Goal: Transaction & Acquisition: Purchase product/service

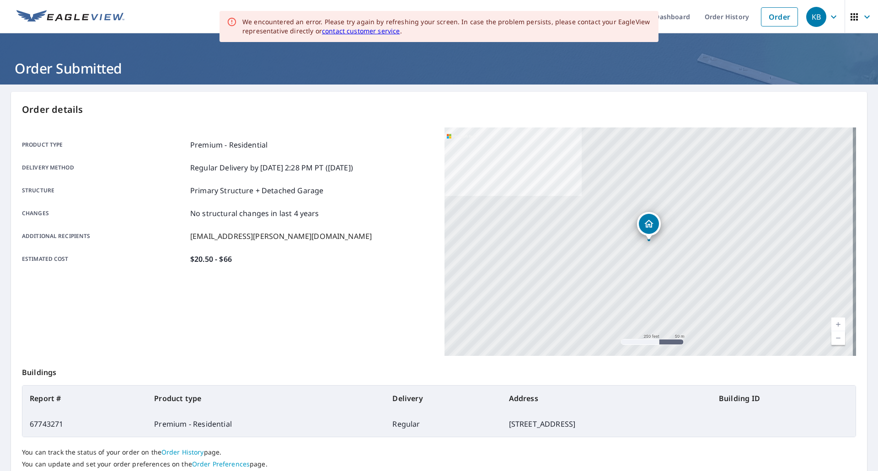
scroll to position [67, 0]
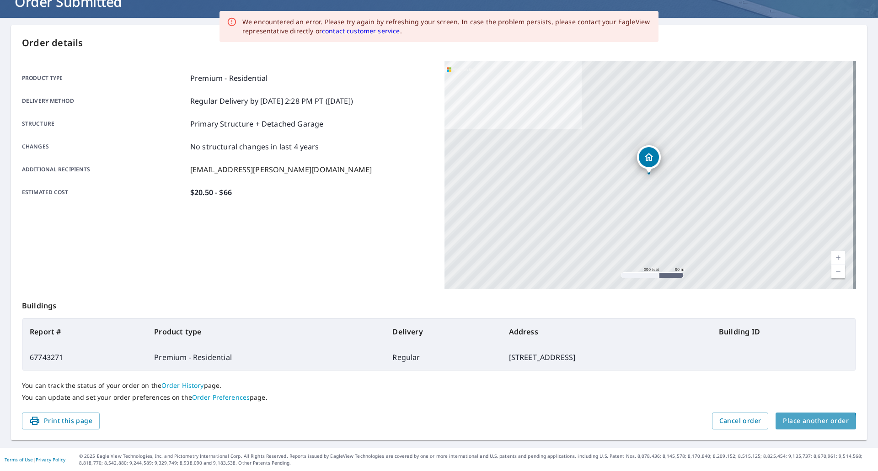
click at [805, 425] on span "Place another order" at bounding box center [816, 421] width 66 height 11
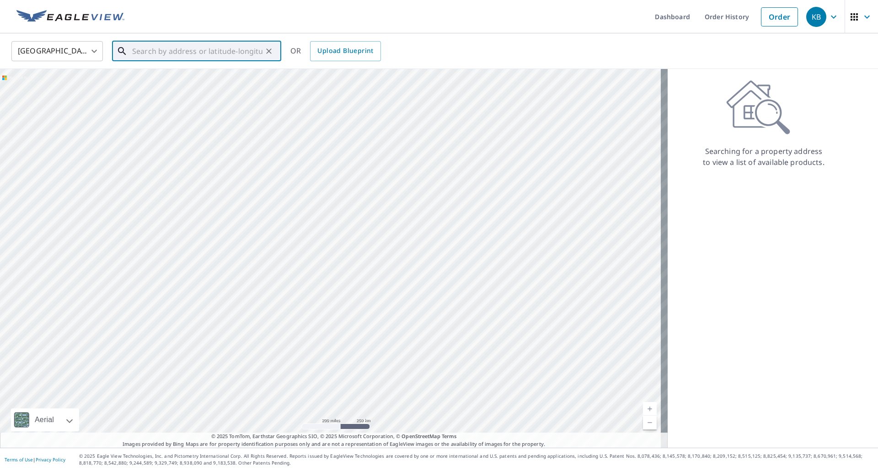
click at [171, 53] on input "text" at bounding box center [197, 51] width 130 height 26
click at [173, 74] on span "[STREET_ADDRESS]" at bounding box center [202, 77] width 144 height 11
type input "[STREET_ADDRESS]"
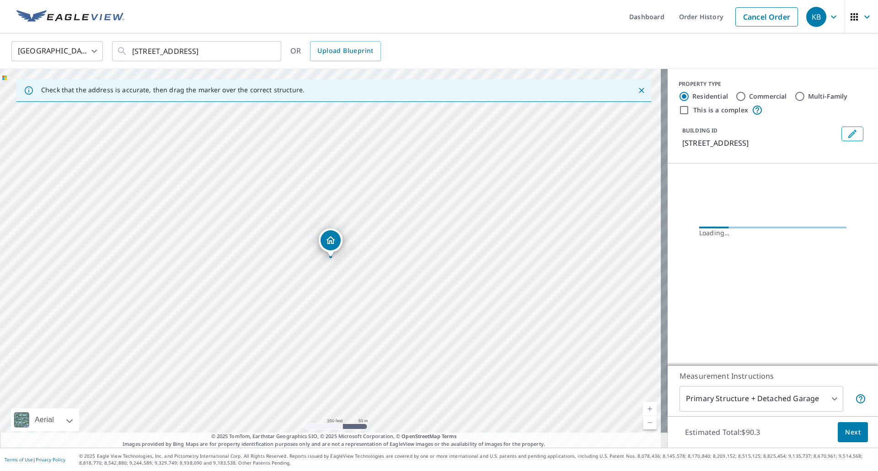
click at [643, 407] on link "Current Level 17, Zoom In" at bounding box center [650, 409] width 14 height 14
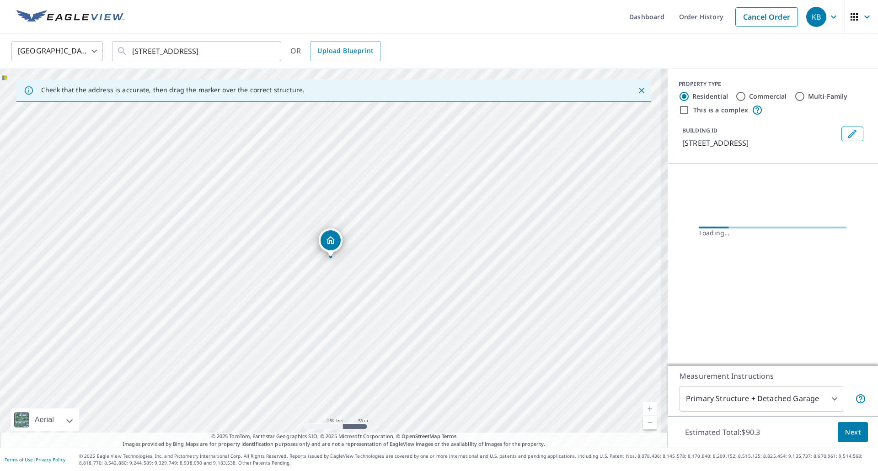
click at [643, 407] on link "Current Level 17, Zoom In" at bounding box center [650, 409] width 14 height 14
click at [643, 407] on link "Current Level 17.731632149863167, Zoom In" at bounding box center [650, 409] width 14 height 14
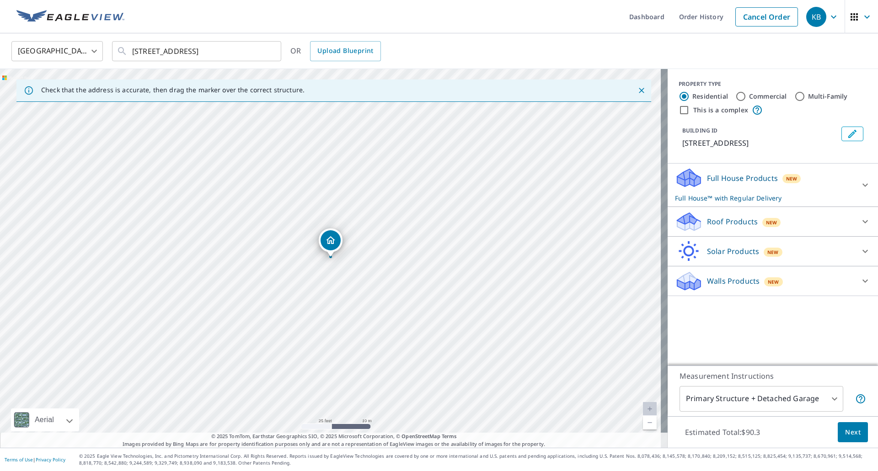
click at [812, 233] on div "Roof Products New" at bounding box center [764, 221] width 179 height 21
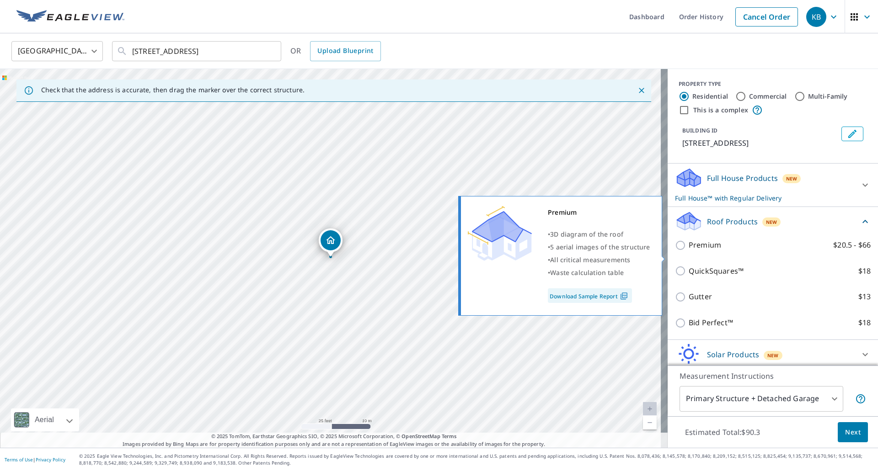
click at [675, 251] on input "Premium $20.5 - $66" at bounding box center [682, 245] width 14 height 11
checkbox input "true"
checkbox input "false"
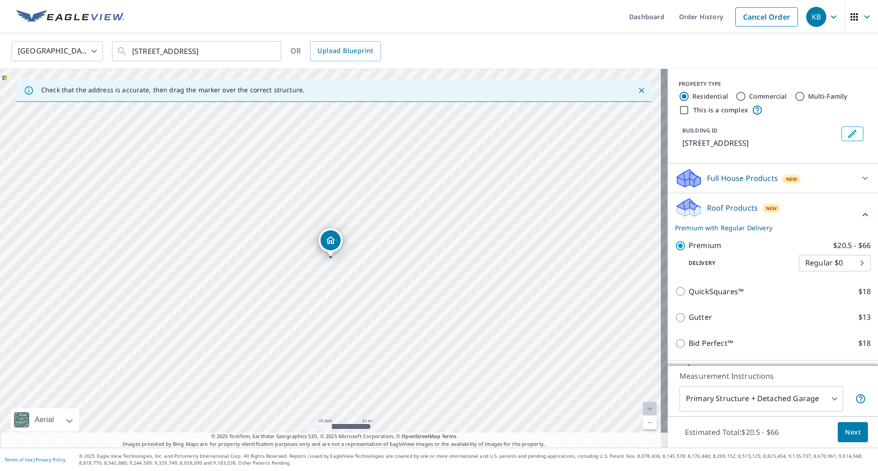
click at [838, 425] on button "Next" at bounding box center [853, 433] width 30 height 21
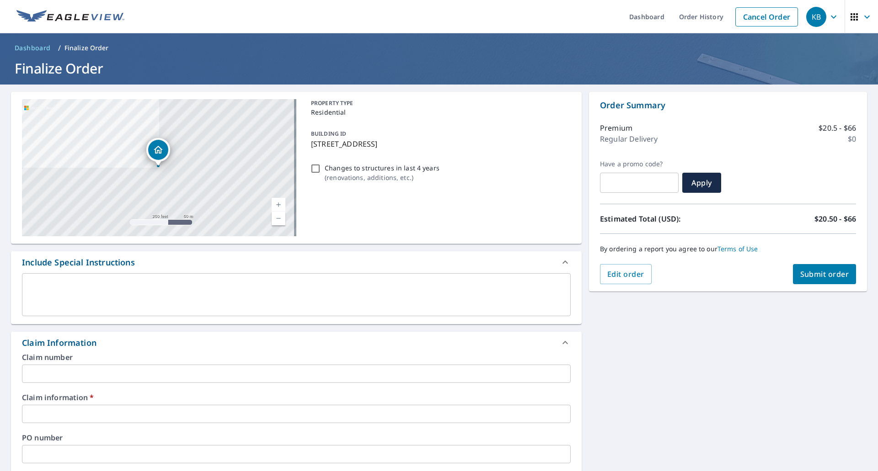
click at [75, 376] on input "text" at bounding box center [296, 374] width 549 height 18
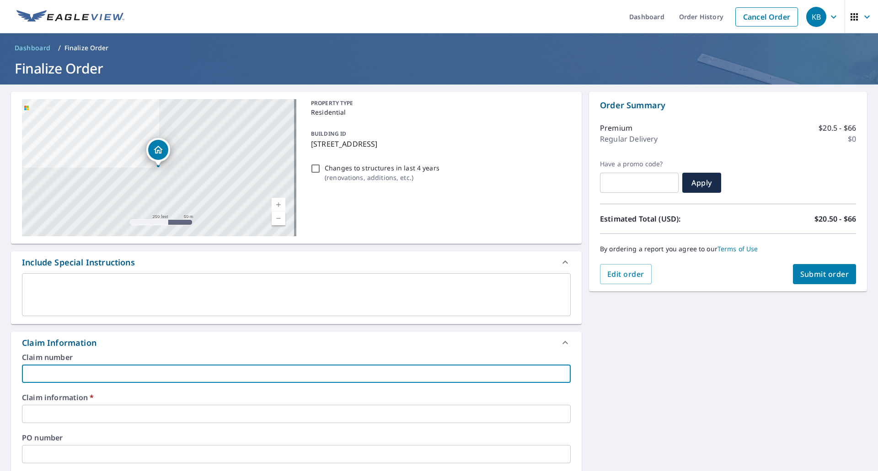
type input "591731"
checkbox input "true"
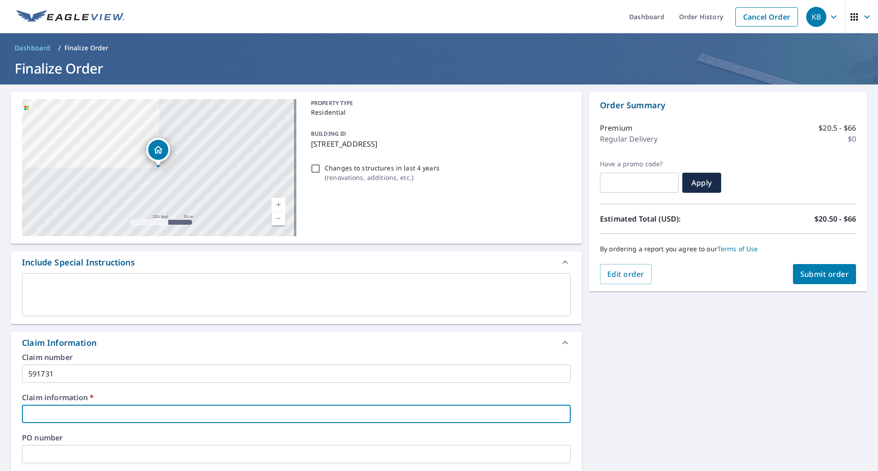
click at [69, 412] on input "text" at bounding box center [296, 414] width 549 height 18
type input "Gorilla Roofing"
checkbox input "true"
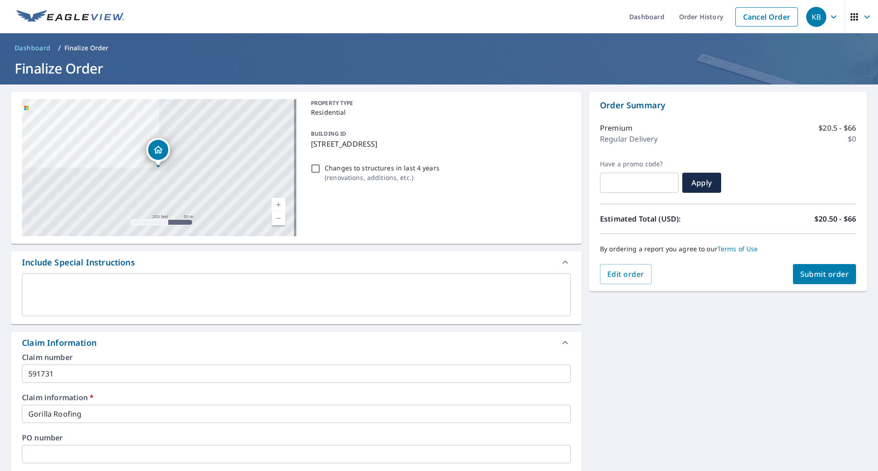
scroll to position [259, 0]
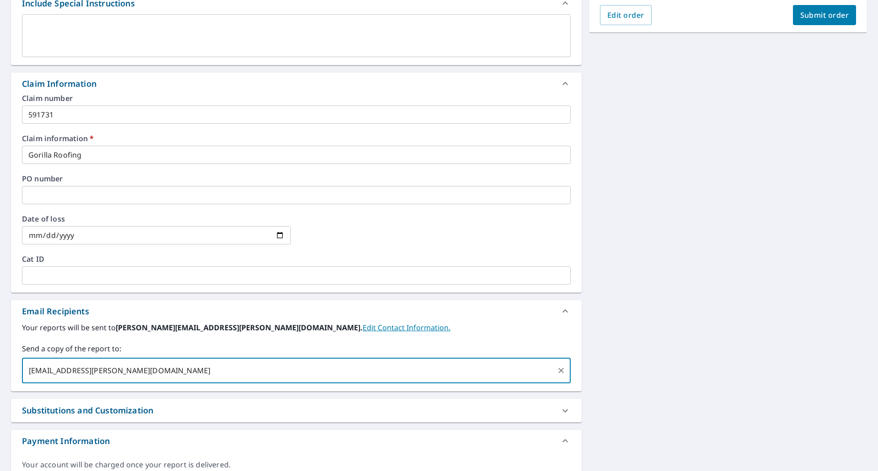
type input "[EMAIL_ADDRESS][PERSON_NAME][DOMAIN_NAME]"
click at [818, 20] on button "Submit order" at bounding box center [825, 15] width 64 height 20
checkbox input "true"
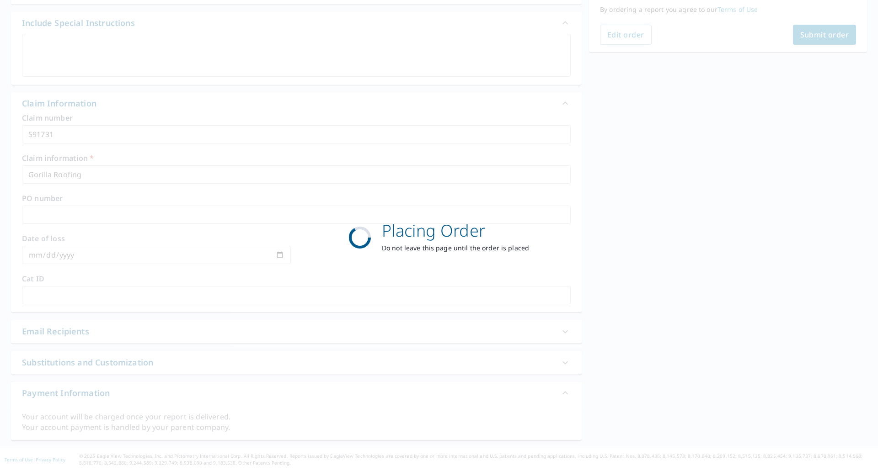
scroll to position [240, 0]
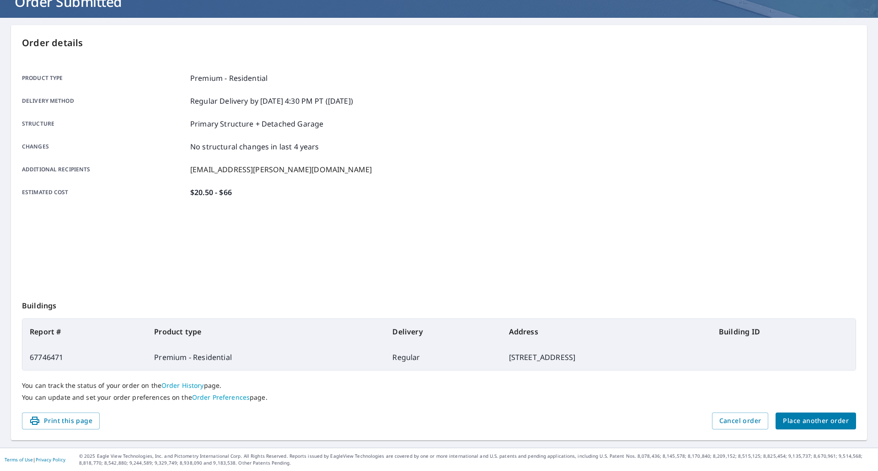
scroll to position [67, 0]
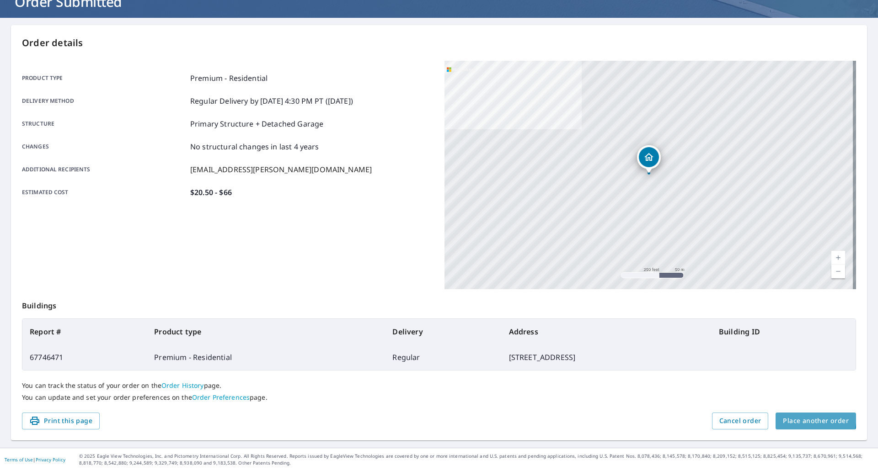
click at [776, 414] on button "Place another order" at bounding box center [816, 421] width 80 height 17
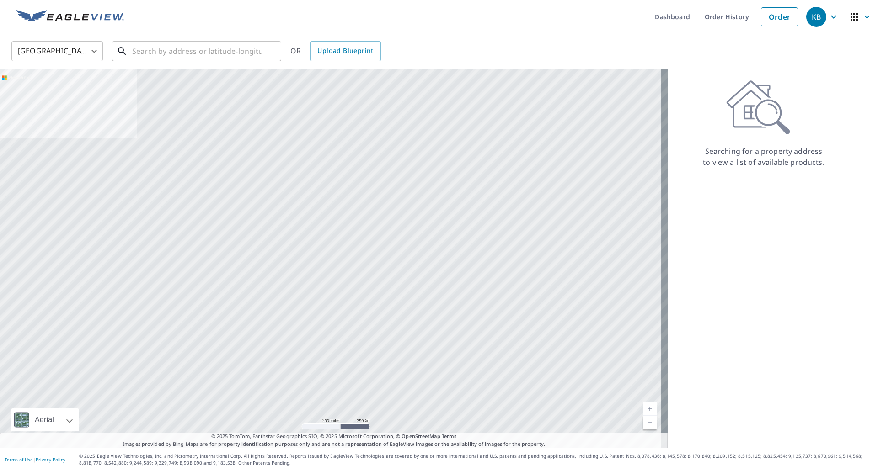
click at [166, 52] on input "text" at bounding box center [197, 51] width 130 height 26
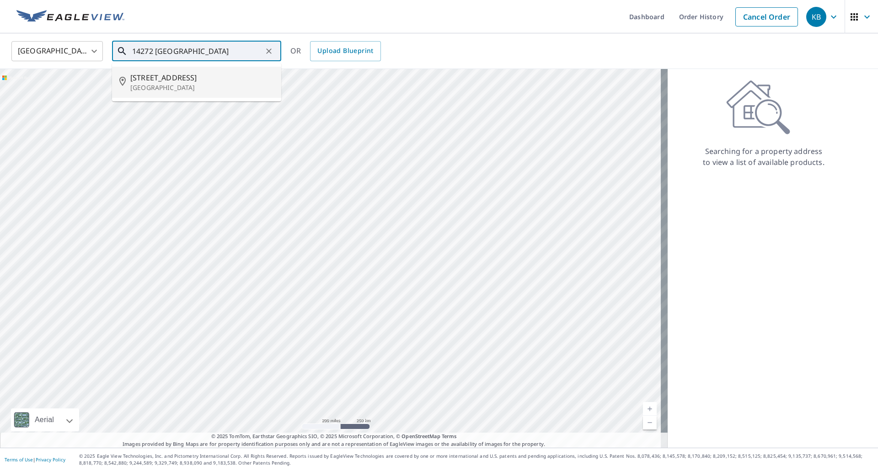
click at [169, 86] on p "[GEOGRAPHIC_DATA]" at bounding box center [202, 87] width 144 height 9
type input "[STREET_ADDRESS][PERSON_NAME]"
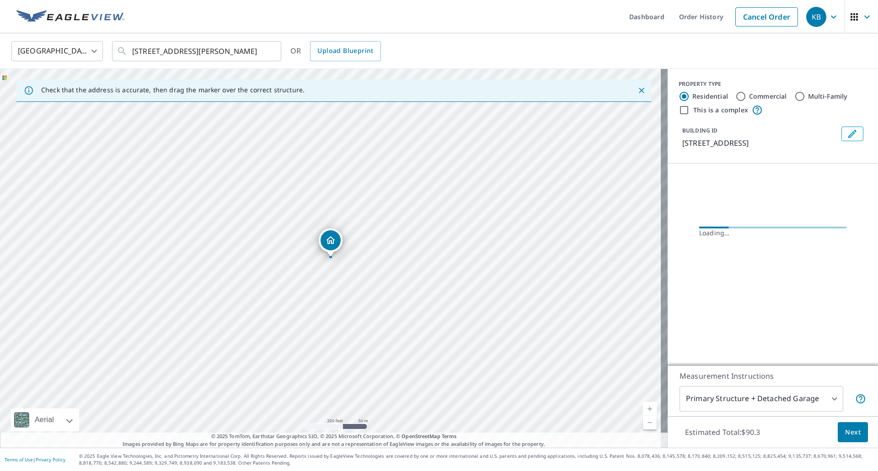
click at [643, 407] on link "Current Level 17, Zoom In" at bounding box center [650, 409] width 14 height 14
click at [642, 407] on div "You have existing orders for this property Review Previous Orders or Continue R…" at bounding box center [439, 235] width 878 height 471
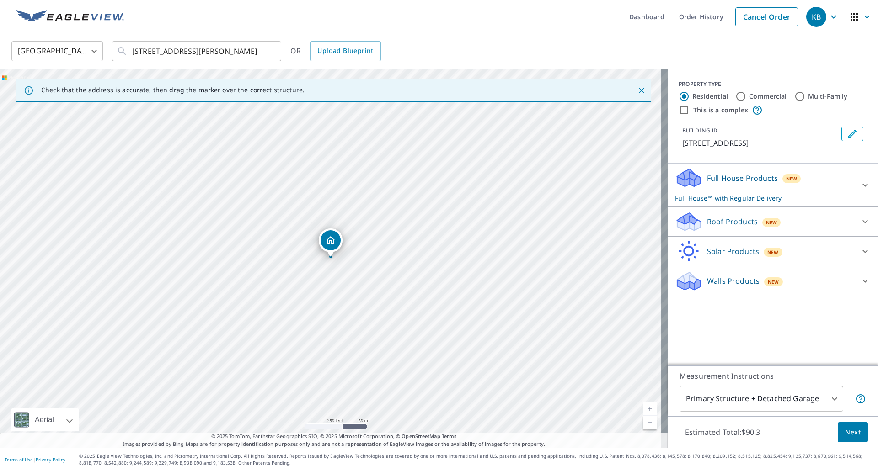
click at [757, 28] on li "Cancel Order" at bounding box center [767, 16] width 72 height 33
click at [756, 18] on link "Cancel Order" at bounding box center [766, 16] width 63 height 19
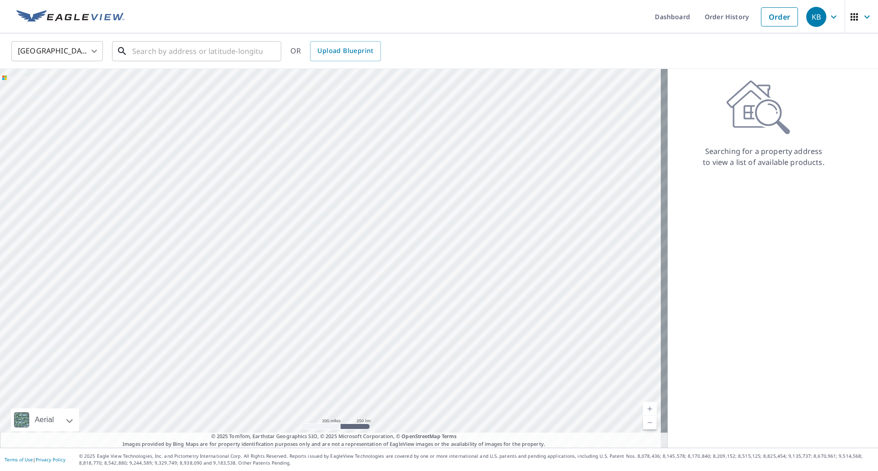
click at [232, 54] on input "text" at bounding box center [197, 51] width 130 height 26
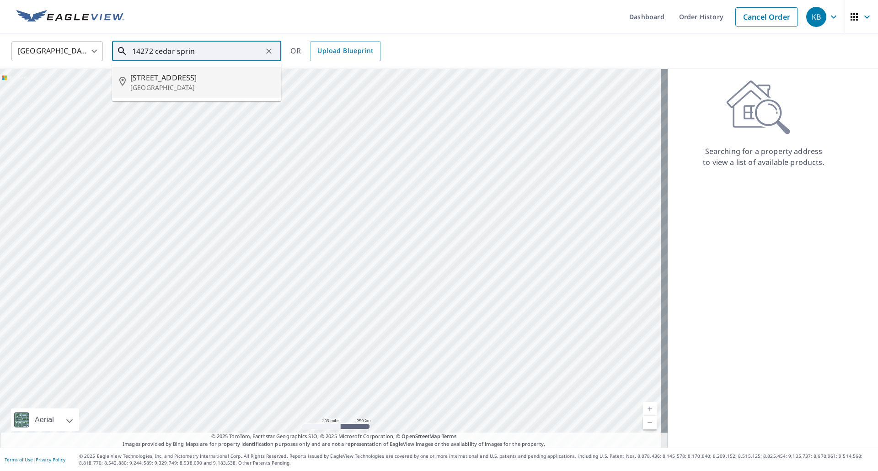
click at [195, 83] on p "[GEOGRAPHIC_DATA]" at bounding box center [202, 87] width 144 height 9
type input "[STREET_ADDRESS][PERSON_NAME]"
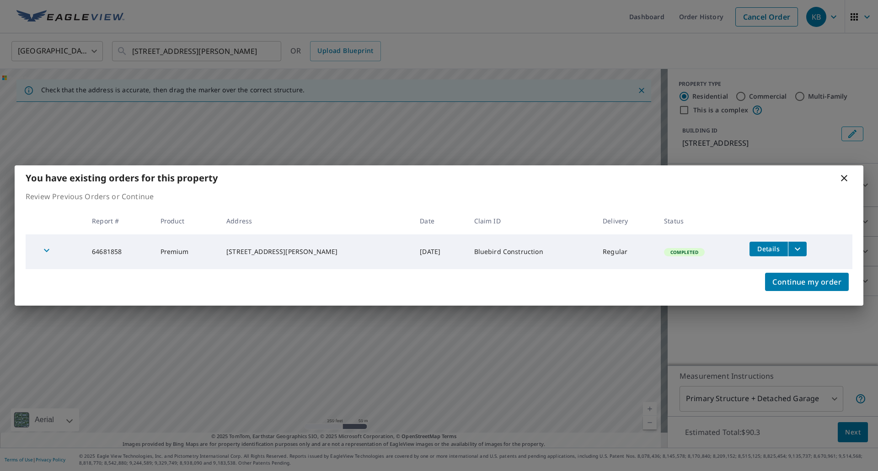
click at [792, 249] on icon "filesDropdownBtn-64681858" at bounding box center [797, 249] width 11 height 11
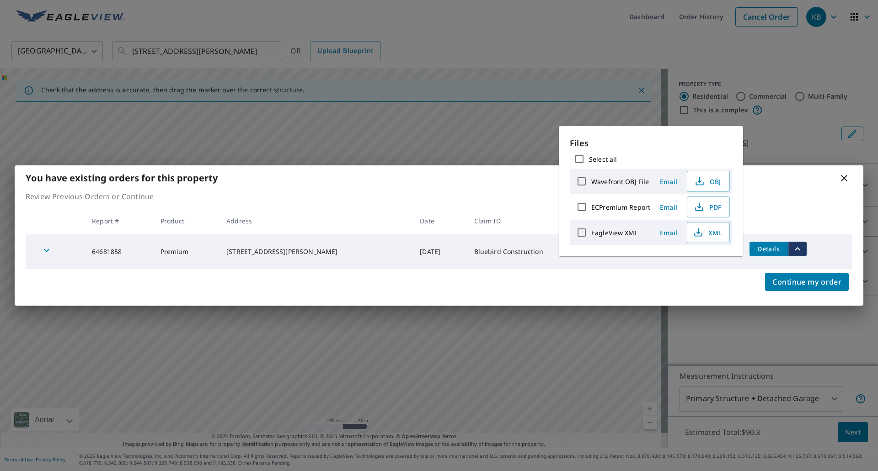
click at [720, 205] on span "PDF" at bounding box center [707, 207] width 29 height 11
click at [846, 181] on icon at bounding box center [844, 178] width 6 height 6
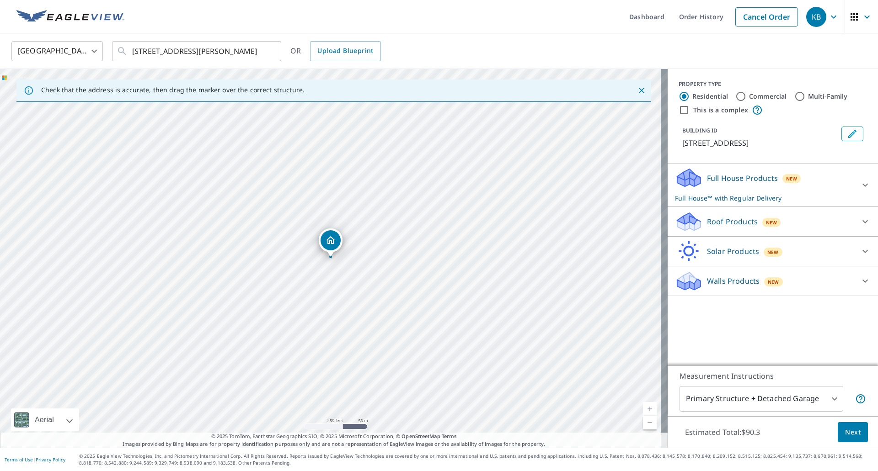
click at [770, 15] on link "Cancel Order" at bounding box center [766, 16] width 63 height 19
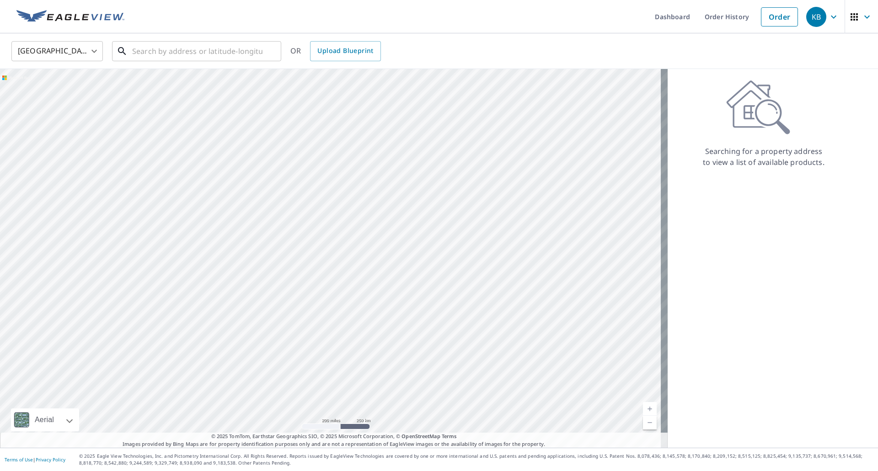
click at [186, 54] on input "text" at bounding box center [197, 51] width 130 height 26
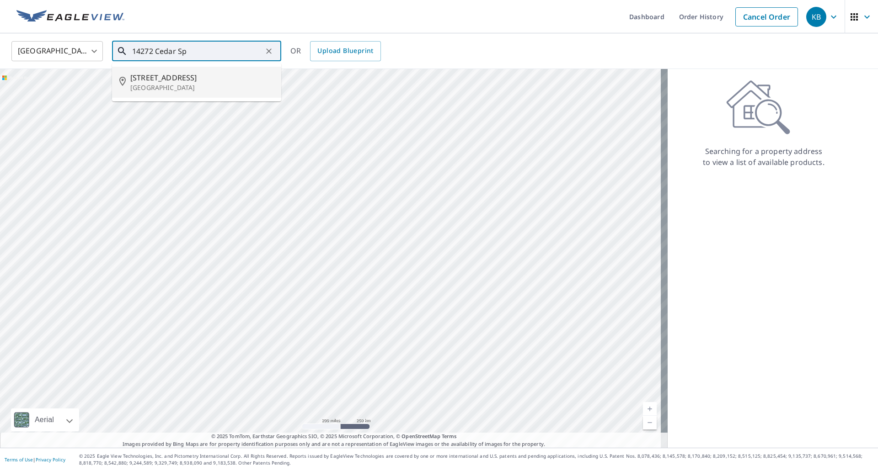
click at [187, 86] on p "[GEOGRAPHIC_DATA]" at bounding box center [202, 87] width 144 height 9
type input "[STREET_ADDRESS][PERSON_NAME]"
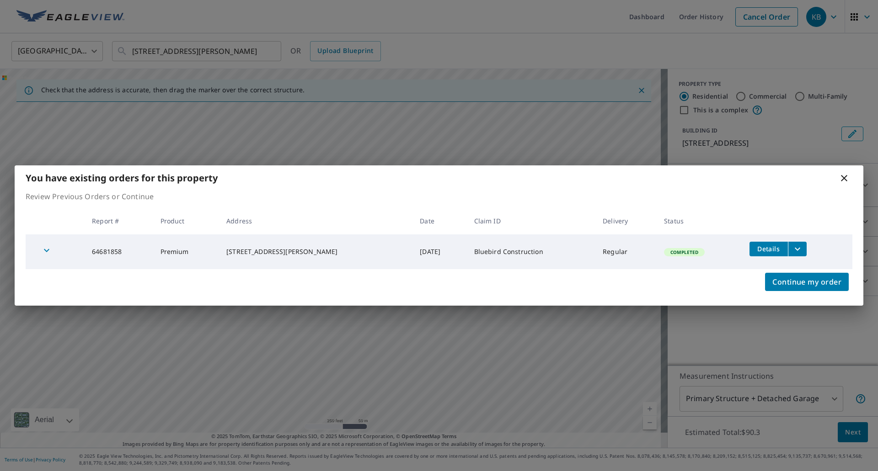
click at [849, 177] on icon at bounding box center [844, 178] width 11 height 11
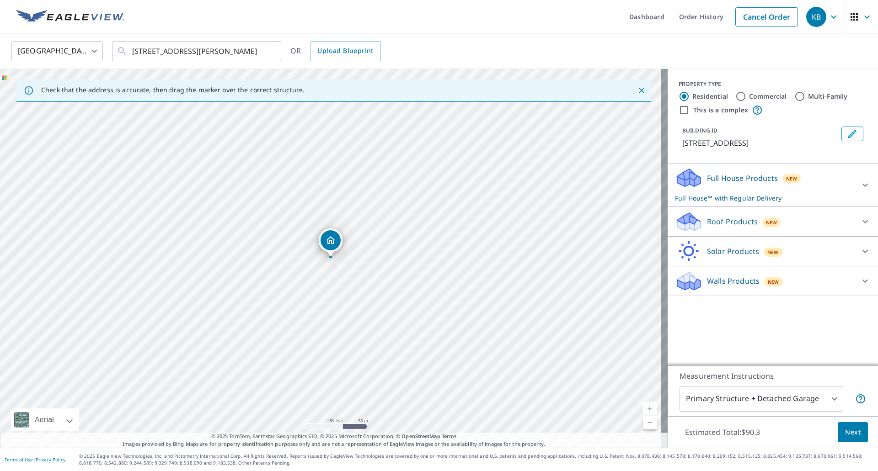
click at [643, 411] on link "Current Level 17, Zoom In" at bounding box center [650, 409] width 14 height 14
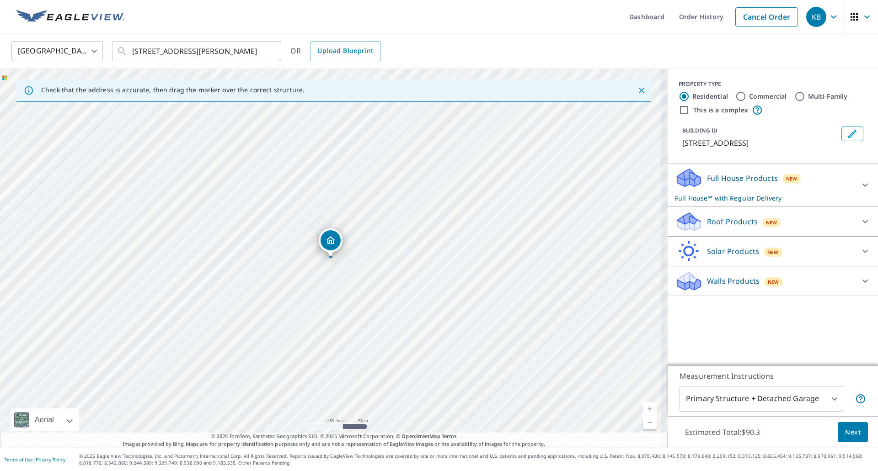
click at [643, 411] on link "Current Level 17, Zoom In" at bounding box center [650, 409] width 14 height 14
click at [643, 411] on link "Current Level 17.609210046967835, Zoom In" at bounding box center [650, 409] width 14 height 14
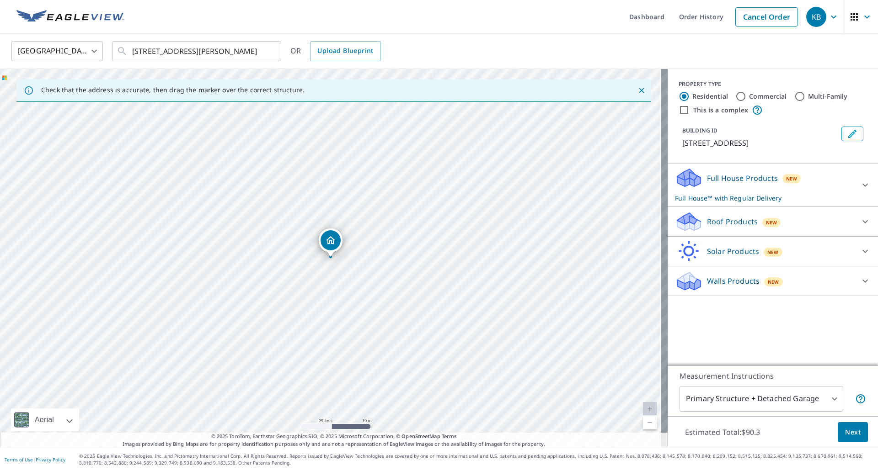
click at [798, 292] on div "Walls Products New" at bounding box center [764, 281] width 179 height 21
click at [675, 311] on div at bounding box center [682, 304] width 14 height 11
click at [676, 337] on div at bounding box center [682, 330] width 14 height 11
click at [735, 94] on input "Commercial" at bounding box center [740, 96] width 11 height 11
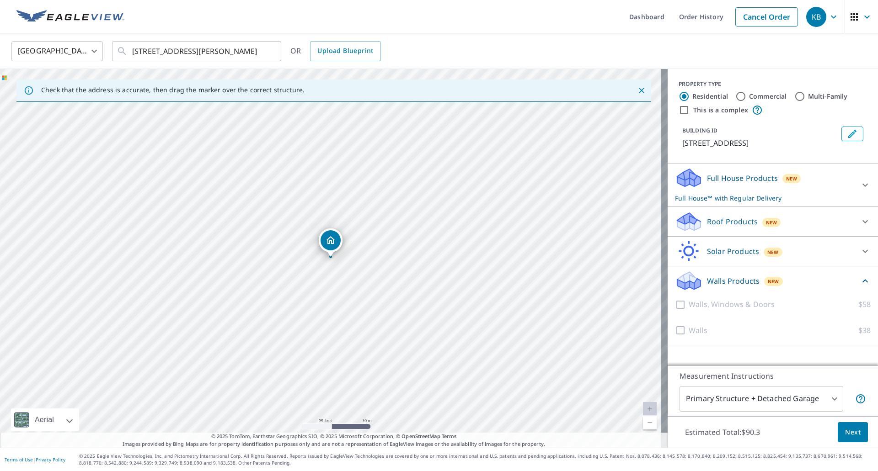
radio input "true"
type input "4"
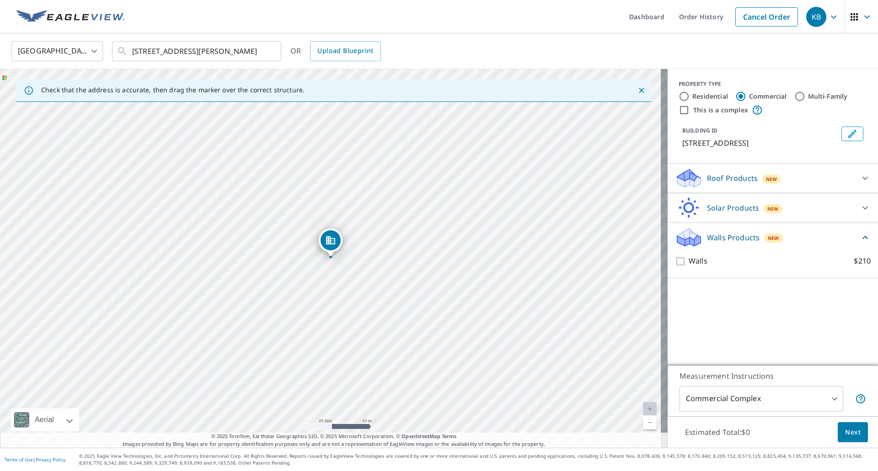
click at [679, 96] on input "Residential" at bounding box center [684, 96] width 11 height 11
radio input "true"
type input "1"
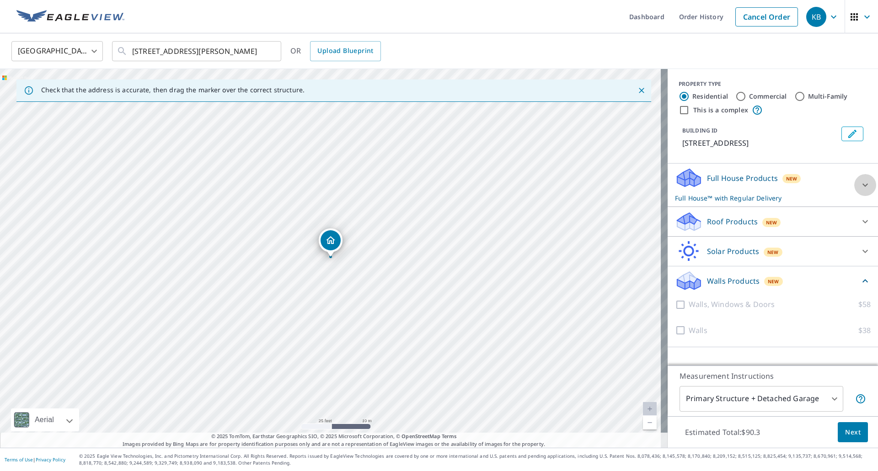
click at [857, 196] on div at bounding box center [865, 185] width 22 height 22
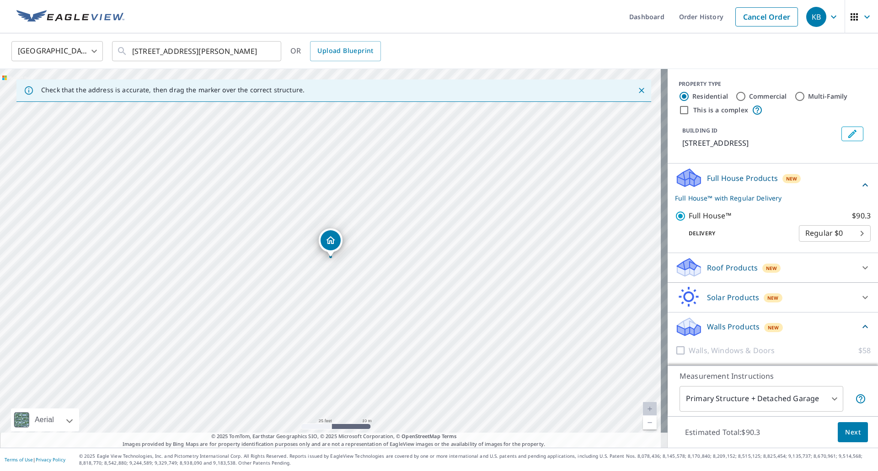
scroll to position [39, 0]
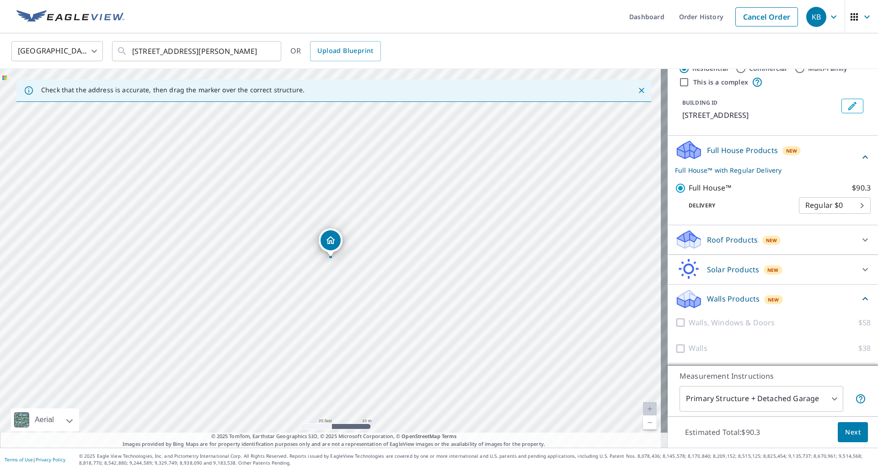
click at [845, 434] on span "Next" at bounding box center [853, 432] width 16 height 11
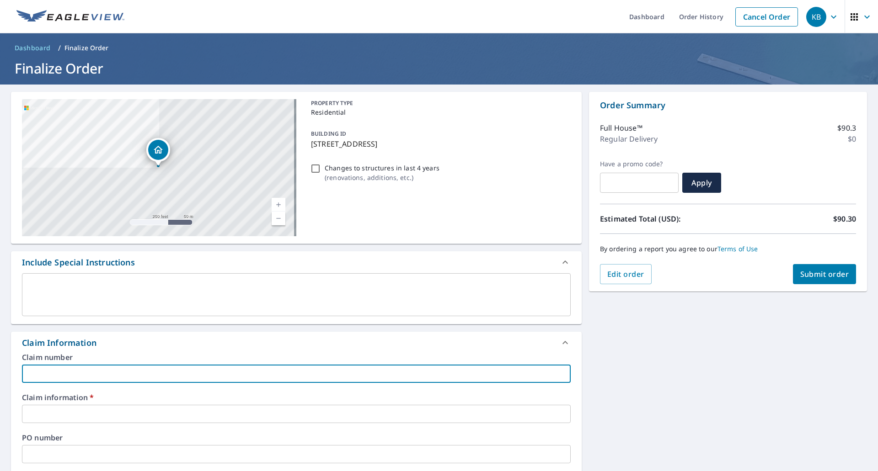
click at [91, 379] on input "text" at bounding box center [296, 374] width 549 height 18
type input "503365"
checkbox input "true"
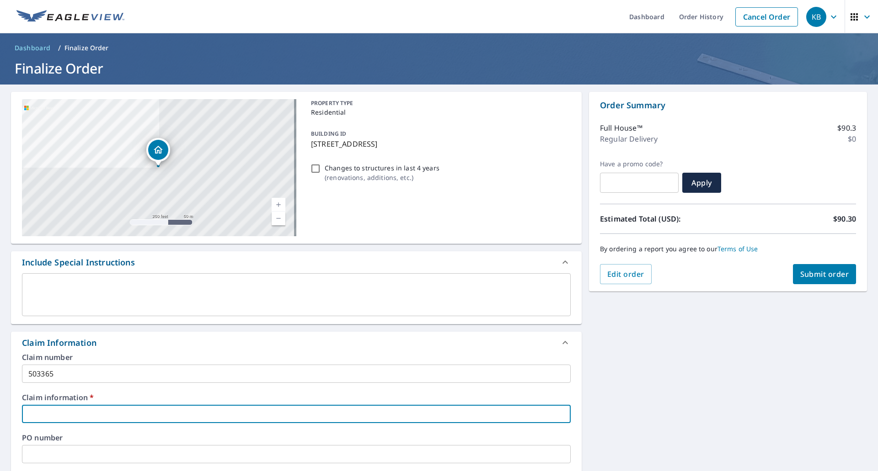
click at [65, 412] on input "text" at bounding box center [296, 414] width 549 height 18
type input "Bluebird Construction"
checkbox input "true"
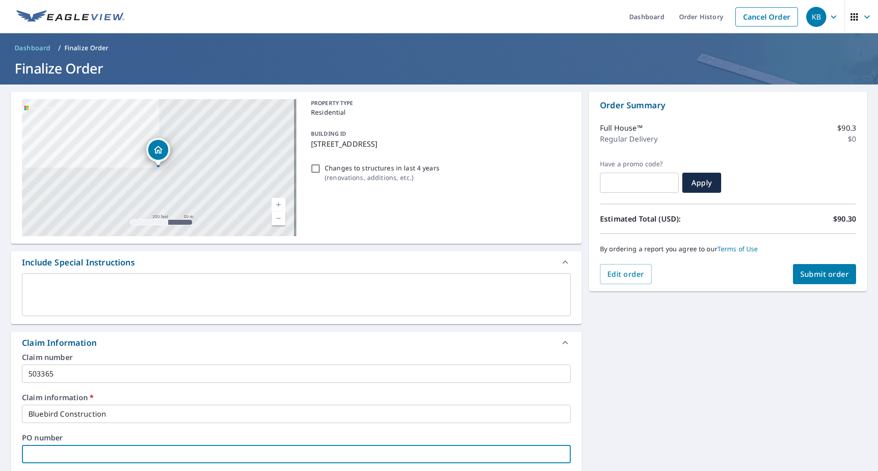
scroll to position [259, 0]
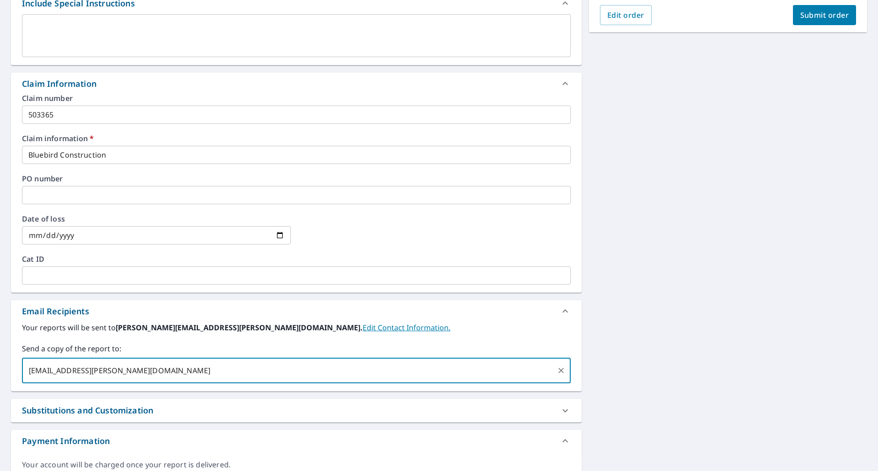
type input "[EMAIL_ADDRESS][PERSON_NAME][DOMAIN_NAME]"
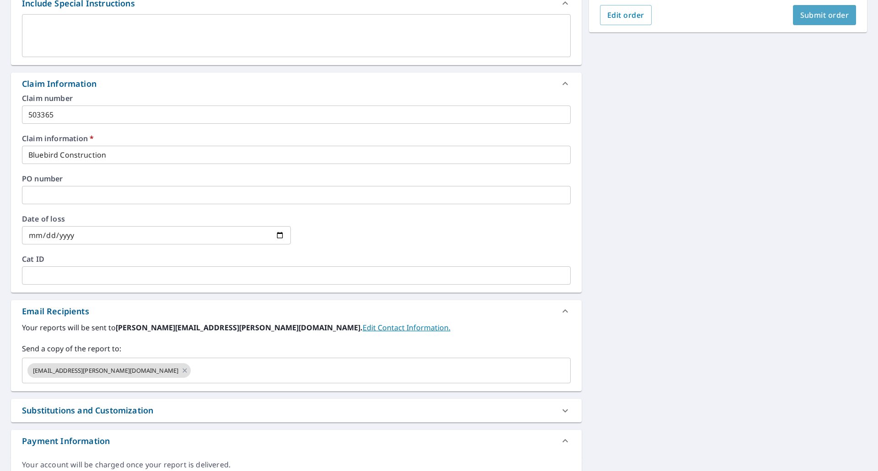
click at [810, 12] on span "Submit order" at bounding box center [824, 15] width 49 height 10
checkbox input "true"
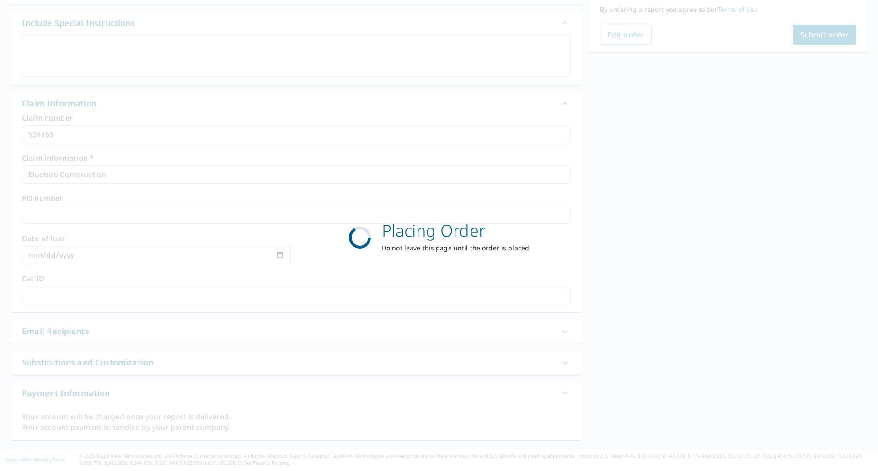
scroll to position [240, 0]
